Goal: Task Accomplishment & Management: Manage account settings

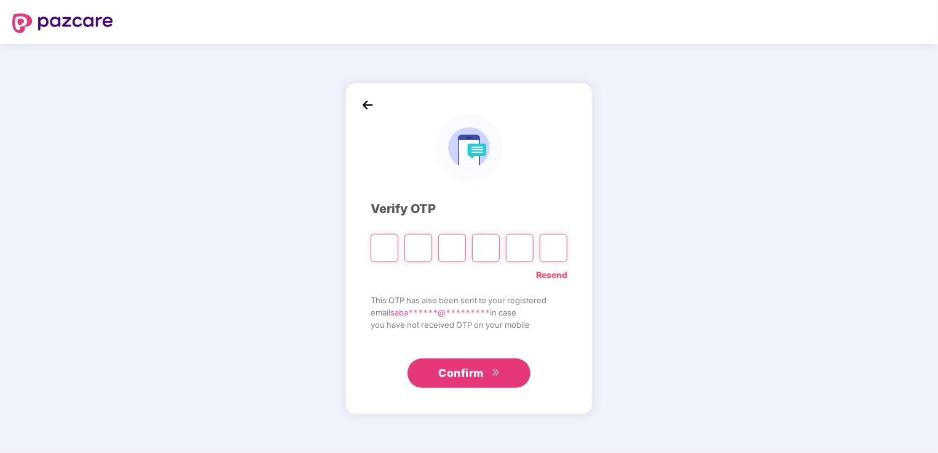
type input "*"
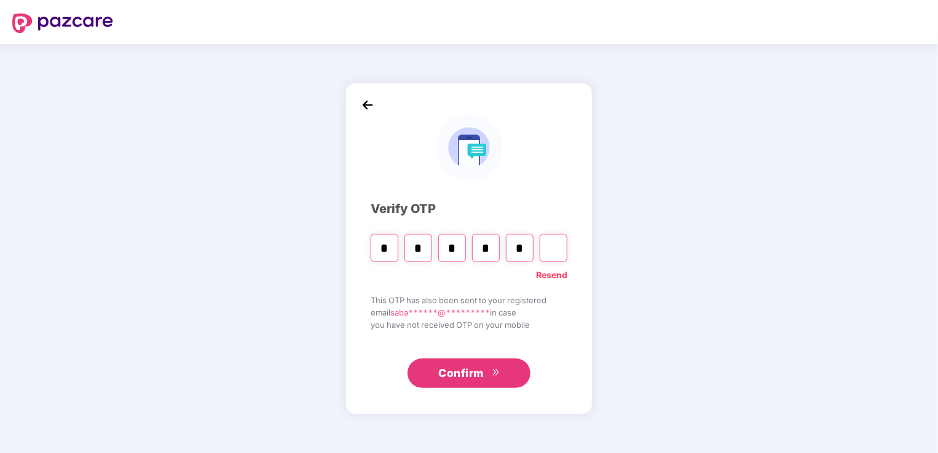
type input "*"
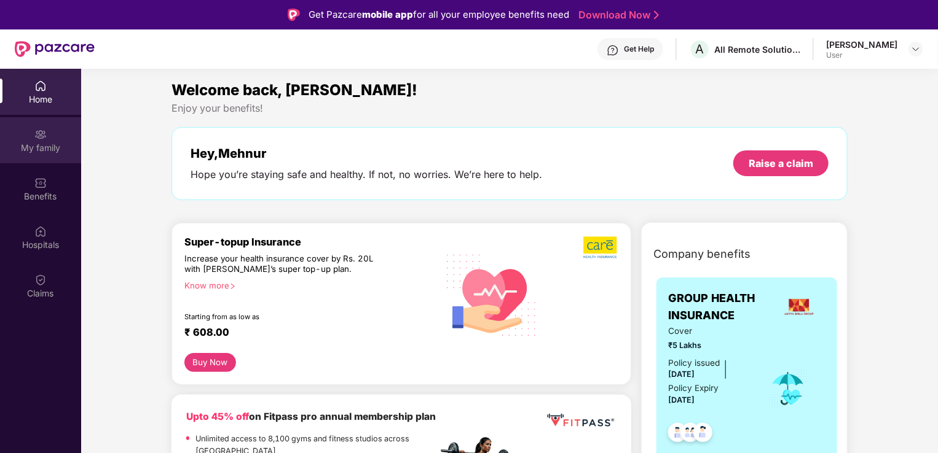
click at [29, 151] on div "My family" at bounding box center [40, 148] width 81 height 12
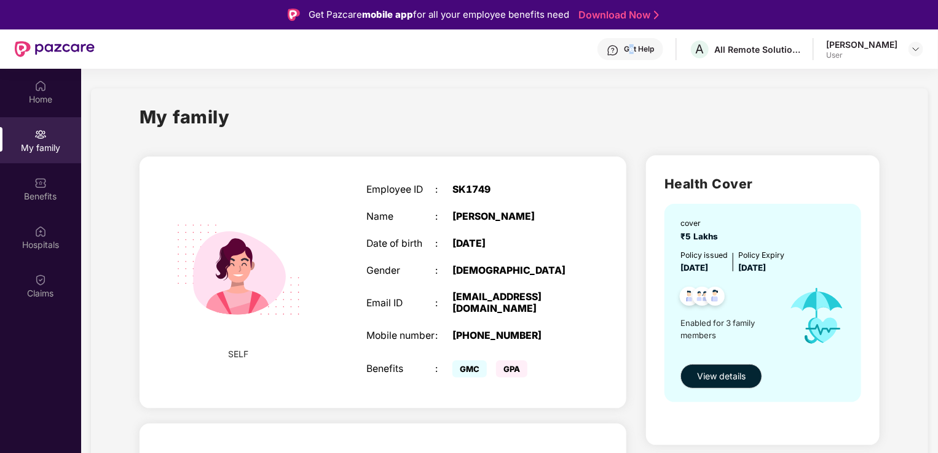
click at [646, 44] on div "Get Help" at bounding box center [639, 49] width 30 height 10
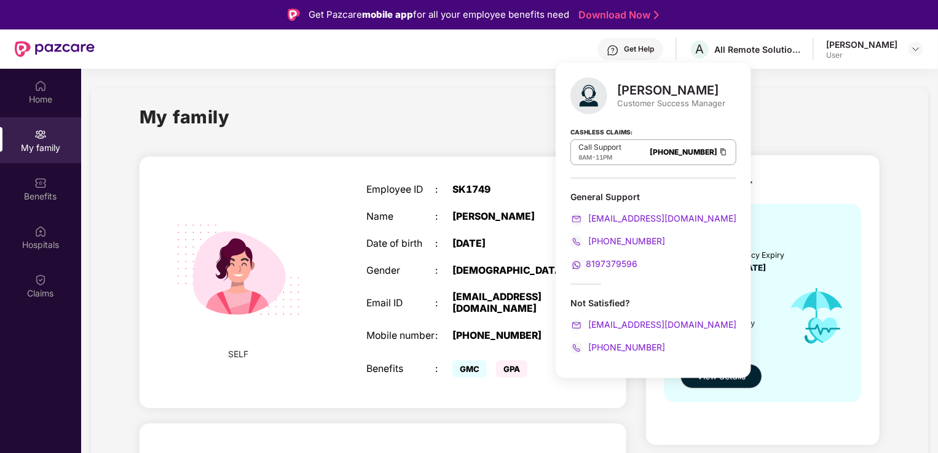
click at [830, 118] on div "My family" at bounding box center [509, 124] width 740 height 42
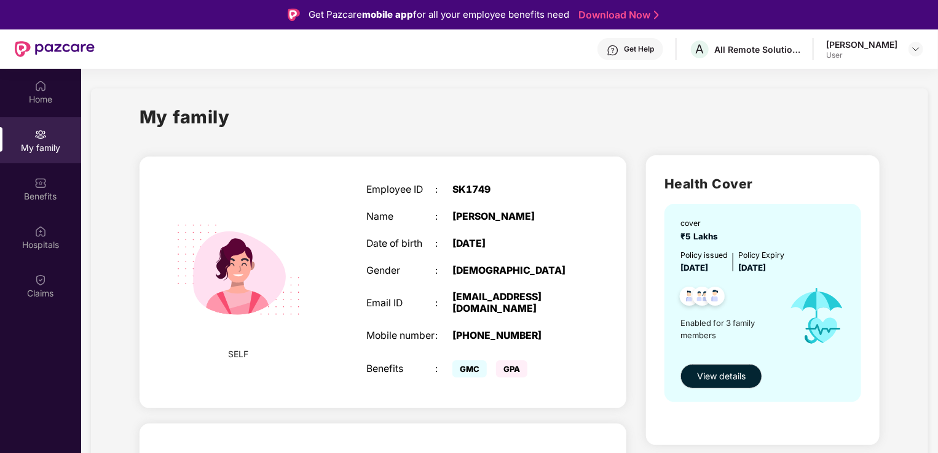
click at [850, 58] on div "User" at bounding box center [861, 55] width 71 height 10
click at [868, 50] on div "[PERSON_NAME] User" at bounding box center [861, 50] width 71 height 22
drag, startPoint x: 868, startPoint y: 50, endPoint x: 782, endPoint y: 46, distance: 86.1
click at [783, 45] on div "All Remote Solutions Private Limited" at bounding box center [757, 50] width 86 height 12
click at [636, 53] on div "Get Help" at bounding box center [630, 49] width 66 height 22
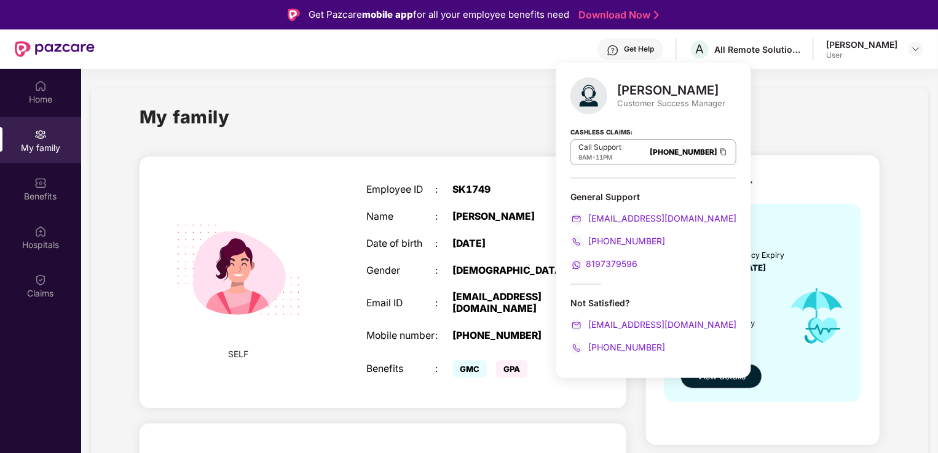
click at [273, 107] on div "My family" at bounding box center [509, 124] width 740 height 42
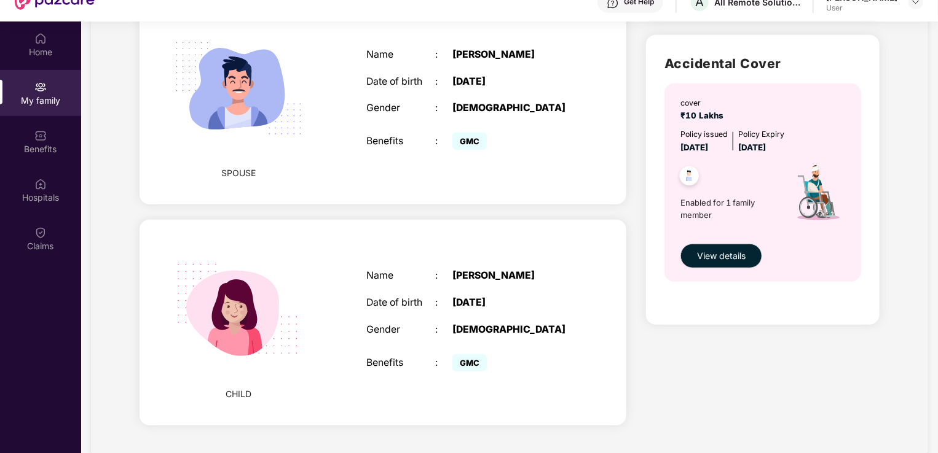
scroll to position [69, 0]
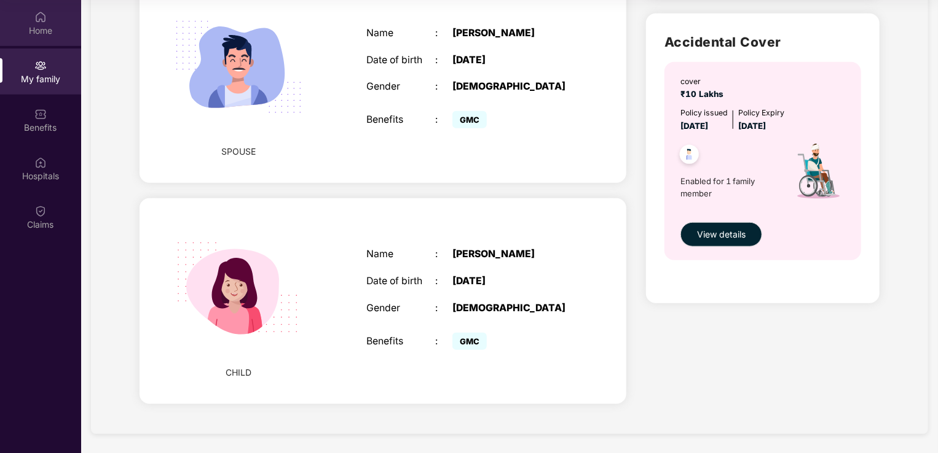
click at [37, 43] on div "Home" at bounding box center [40, 23] width 81 height 46
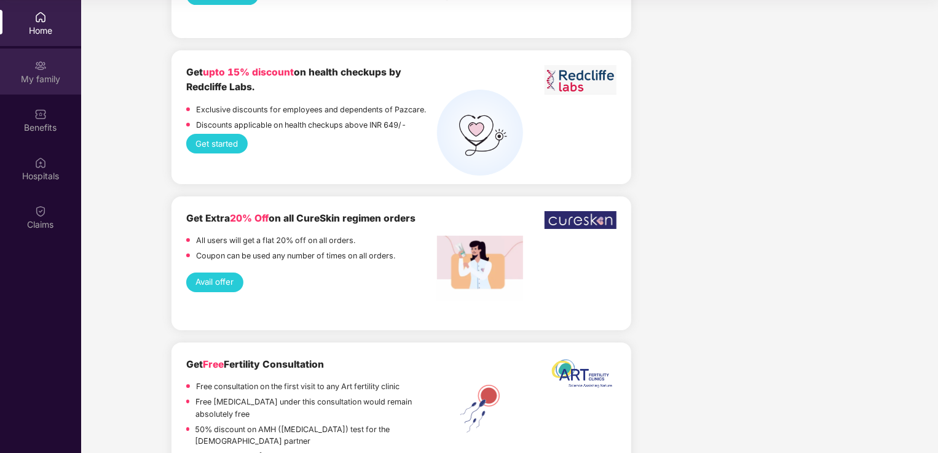
scroll to position [2155, 0]
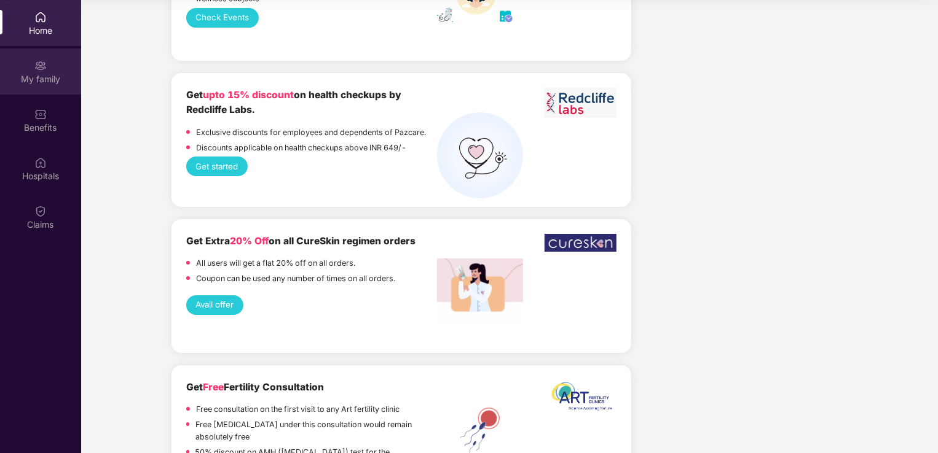
click at [23, 79] on div "My family" at bounding box center [40, 79] width 81 height 12
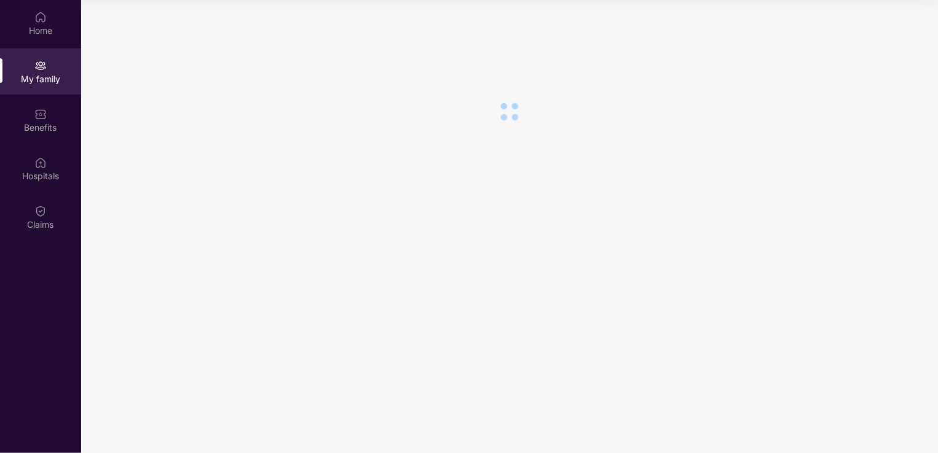
scroll to position [0, 0]
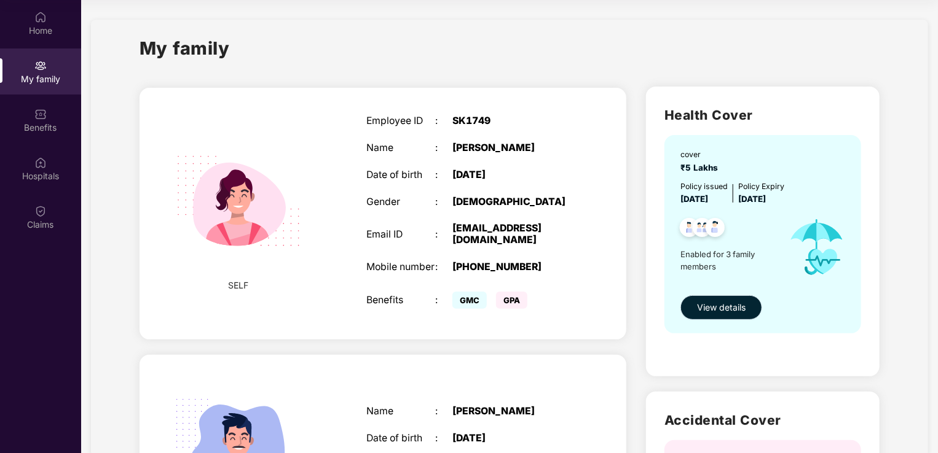
click at [718, 307] on span "View details" at bounding box center [721, 308] width 49 height 14
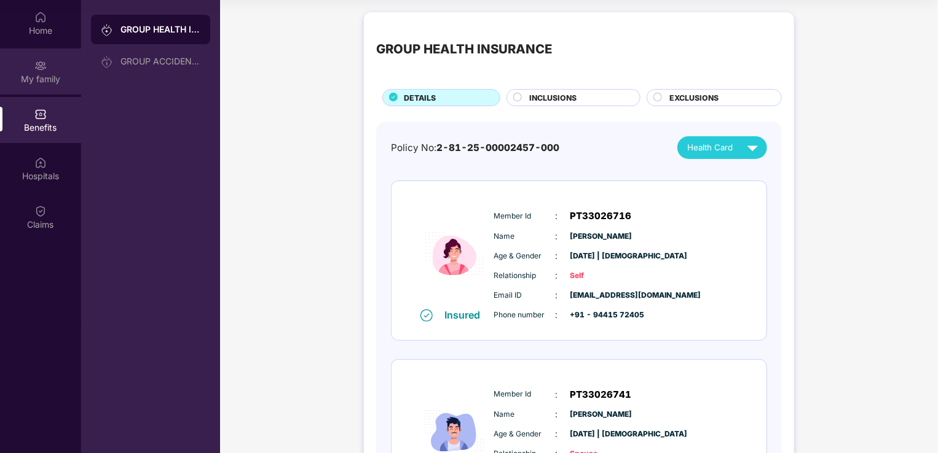
click at [41, 75] on div "My family" at bounding box center [40, 79] width 81 height 12
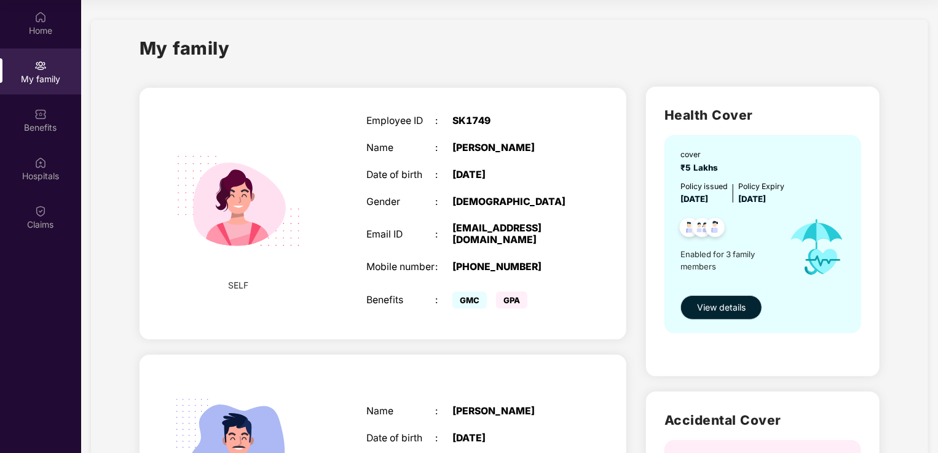
click at [740, 301] on span "View details" at bounding box center [721, 308] width 49 height 14
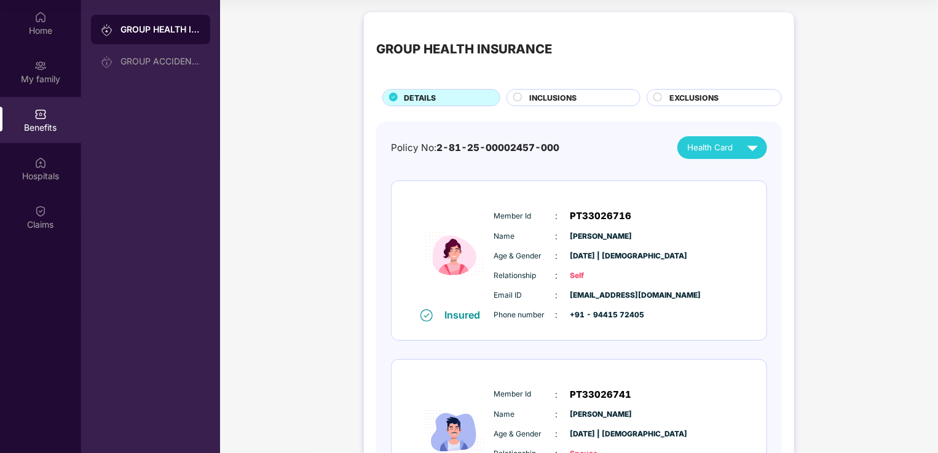
click at [549, 94] on span "INCLUSIONS" at bounding box center [553, 98] width 47 height 12
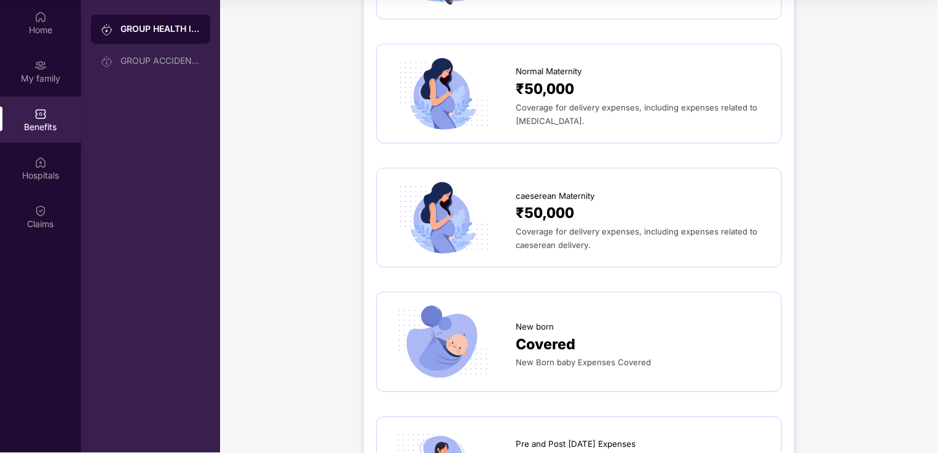
scroll to position [1229, 0]
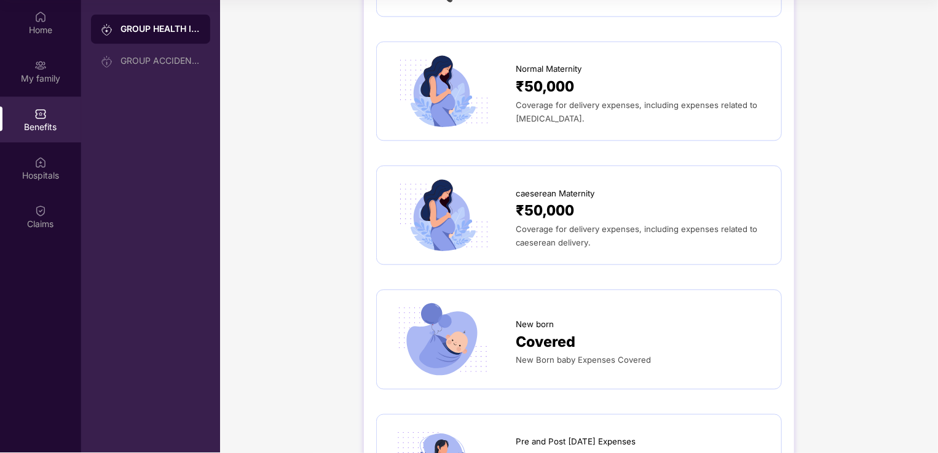
click at [610, 318] on div "New born" at bounding box center [642, 322] width 253 height 19
click at [533, 348] on span "Covered" at bounding box center [546, 343] width 60 height 23
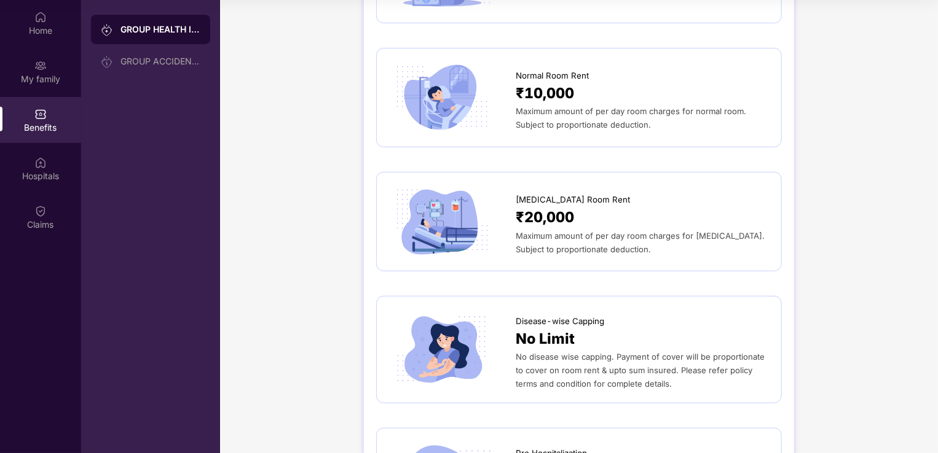
scroll to position [0, 0]
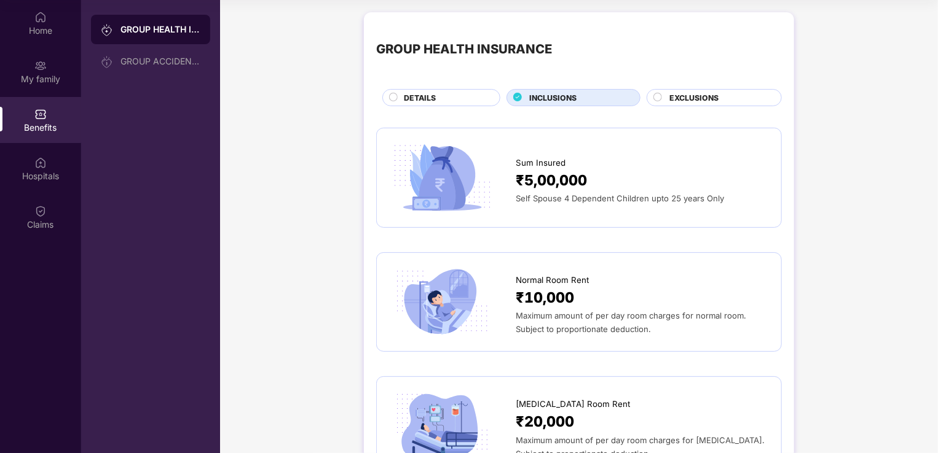
click at [435, 91] on div "DETAILS" at bounding box center [441, 97] width 118 height 17
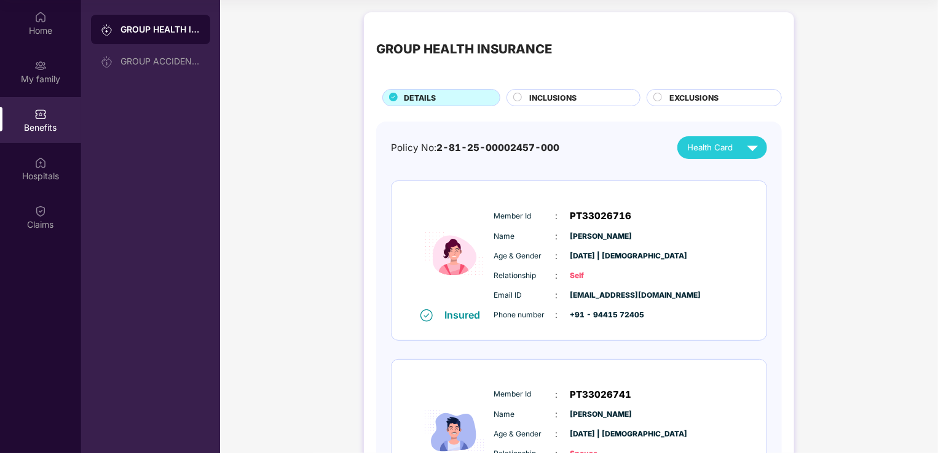
click at [709, 154] on div "Health Card" at bounding box center [725, 148] width 76 height 22
click at [735, 149] on div "Health Card" at bounding box center [725, 148] width 76 height 22
click at [750, 173] on img at bounding box center [745, 175] width 9 height 9
click at [54, 171] on div "Hospitals" at bounding box center [40, 176] width 81 height 12
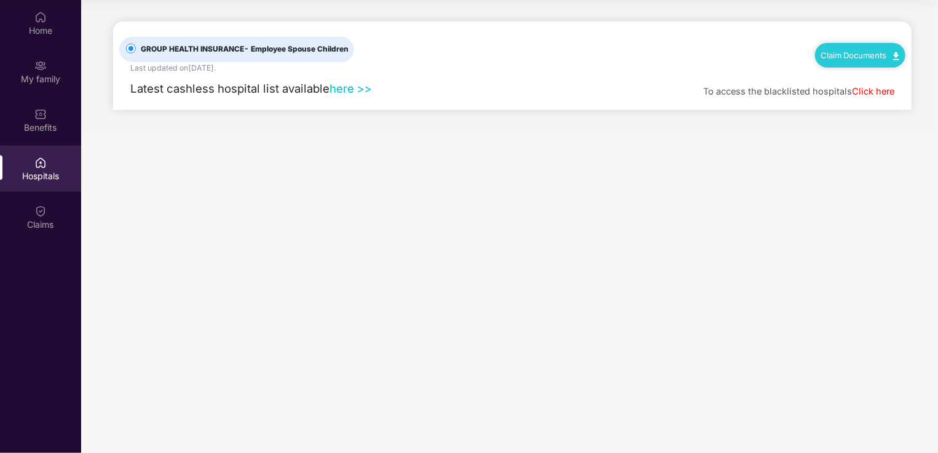
click at [850, 50] on link "Claim Documents" at bounding box center [860, 55] width 78 height 10
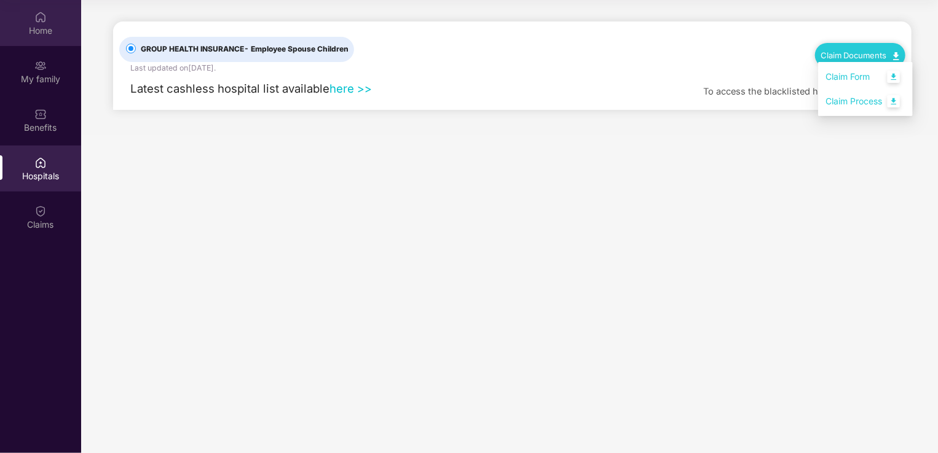
click at [27, 18] on div "Home" at bounding box center [40, 23] width 81 height 46
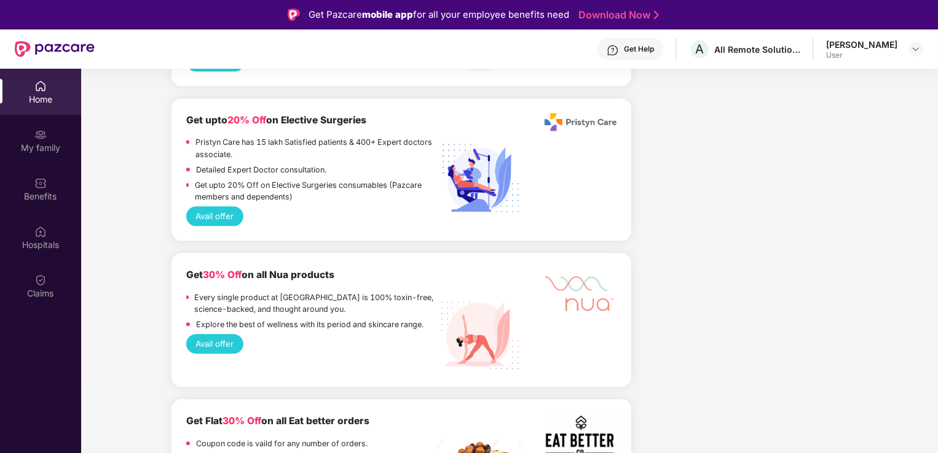
scroll to position [1434, 0]
